Goal: Information Seeking & Learning: Learn about a topic

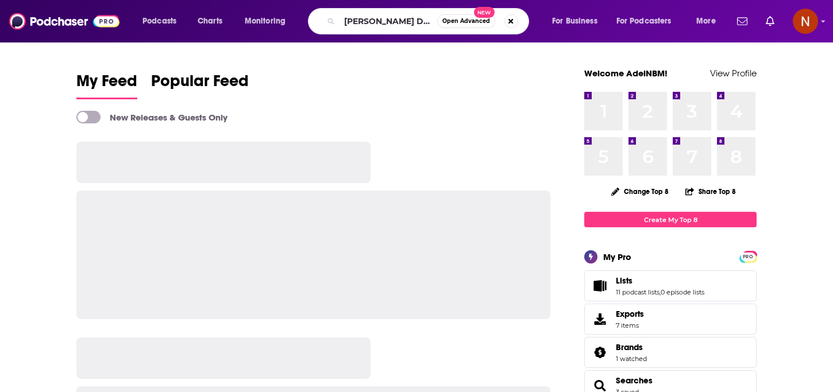
type input "[PERSON_NAME] Does Footy"
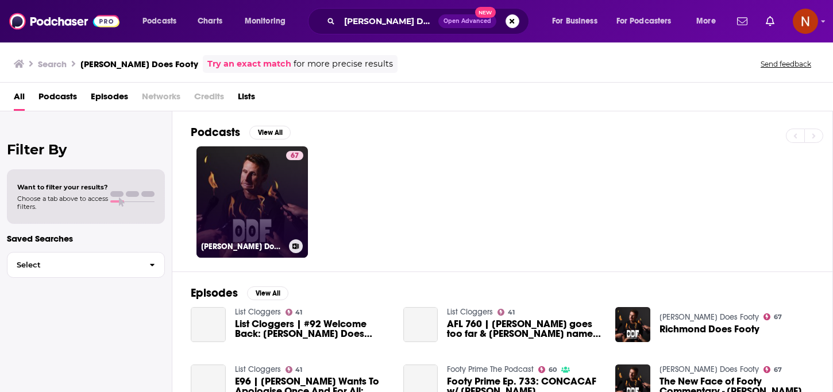
click at [222, 249] on h3 "[PERSON_NAME] Does Footy" at bounding box center [242, 247] width 83 height 10
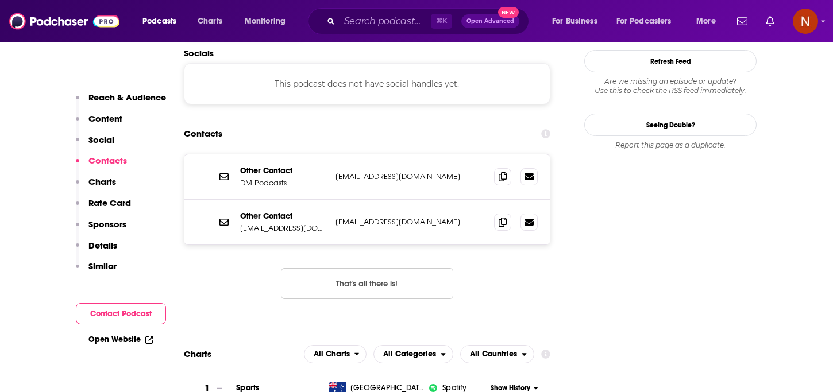
scroll to position [995, 0]
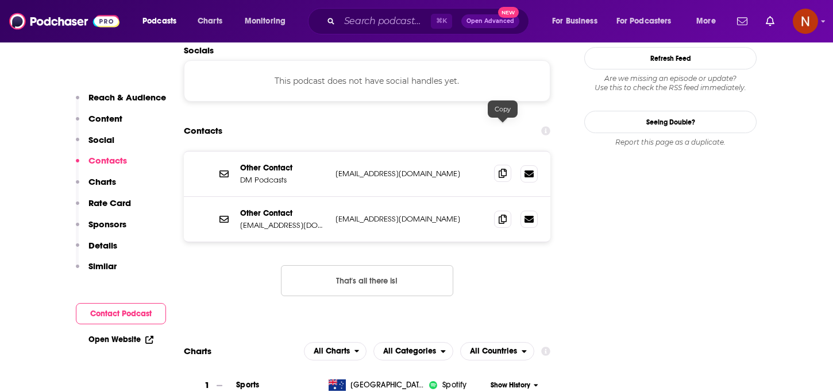
click at [501, 169] on icon at bounding box center [503, 173] width 8 height 9
click at [506, 214] on icon at bounding box center [503, 218] width 8 height 9
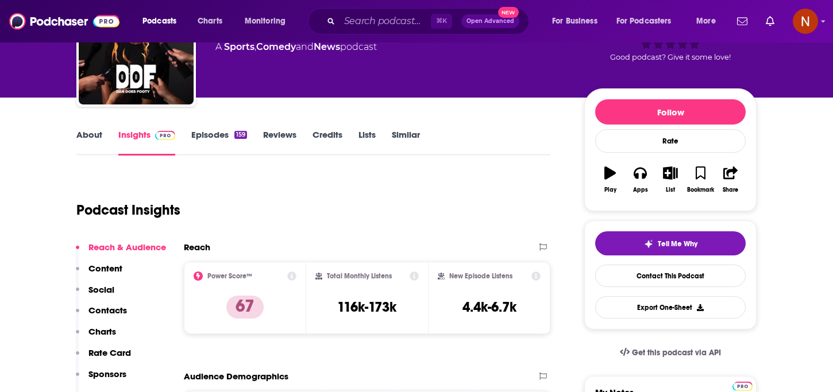
scroll to position [0, 0]
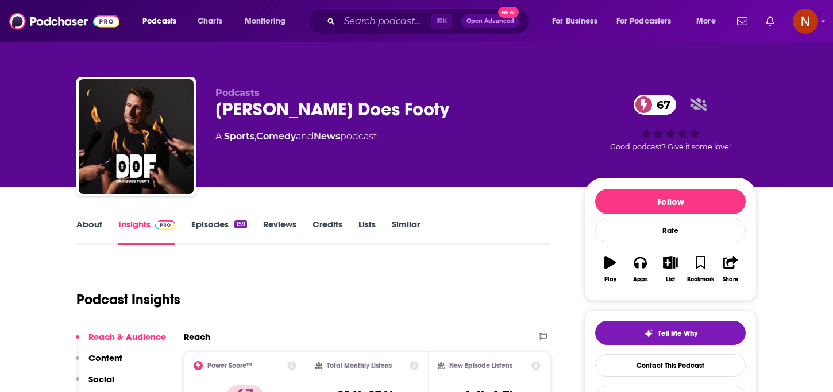
click at [296, 111] on div "[PERSON_NAME] Does Footy 67" at bounding box center [390, 109] width 350 height 22
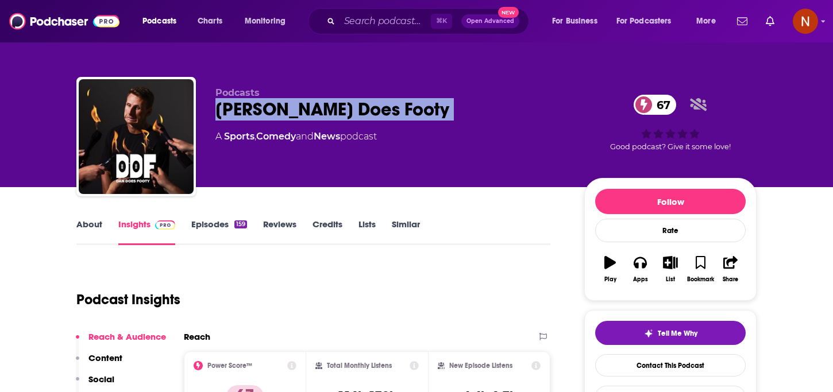
click at [296, 111] on div "[PERSON_NAME] Does Footy 67" at bounding box center [390, 109] width 350 height 22
copy div "[PERSON_NAME] Does Footy 67"
click at [389, 23] on input "Search podcasts, credits, & more..." at bounding box center [384, 21] width 91 height 18
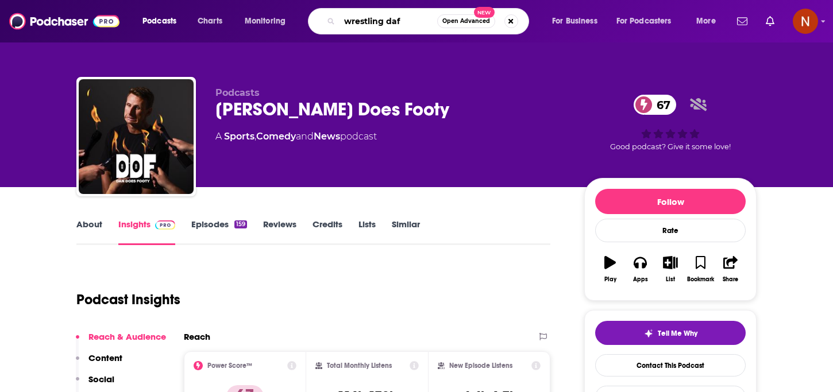
type input "wrestling daft"
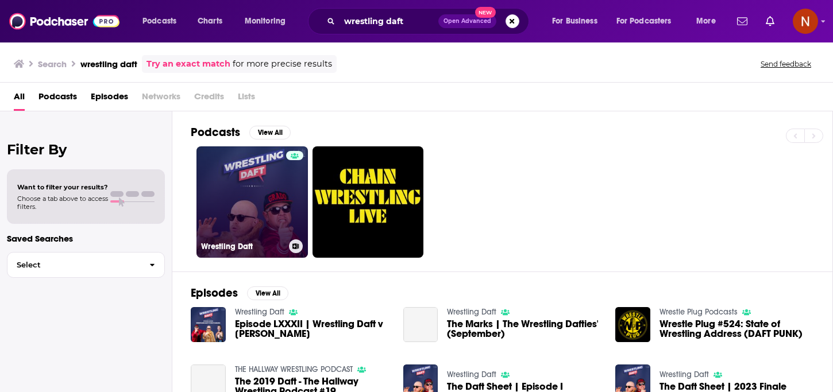
click at [231, 249] on h3 "Wrestling Daft" at bounding box center [242, 247] width 83 height 10
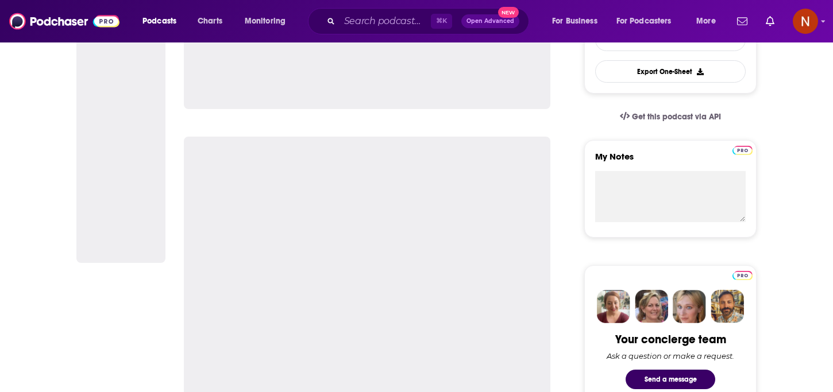
scroll to position [334, 0]
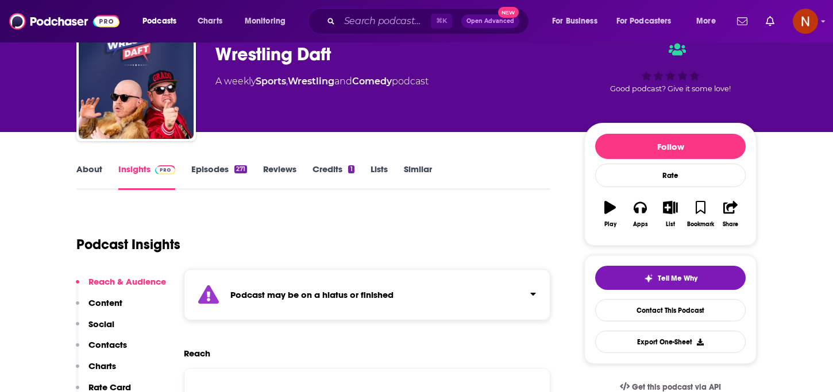
click at [421, 284] on div "Podcast may be on a hiatus or finished" at bounding box center [367, 294] width 366 height 51
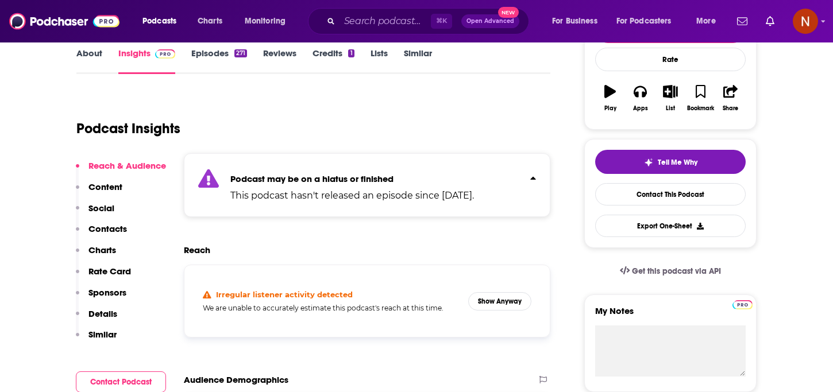
scroll to position [172, 0]
